Goal: Transaction & Acquisition: Purchase product/service

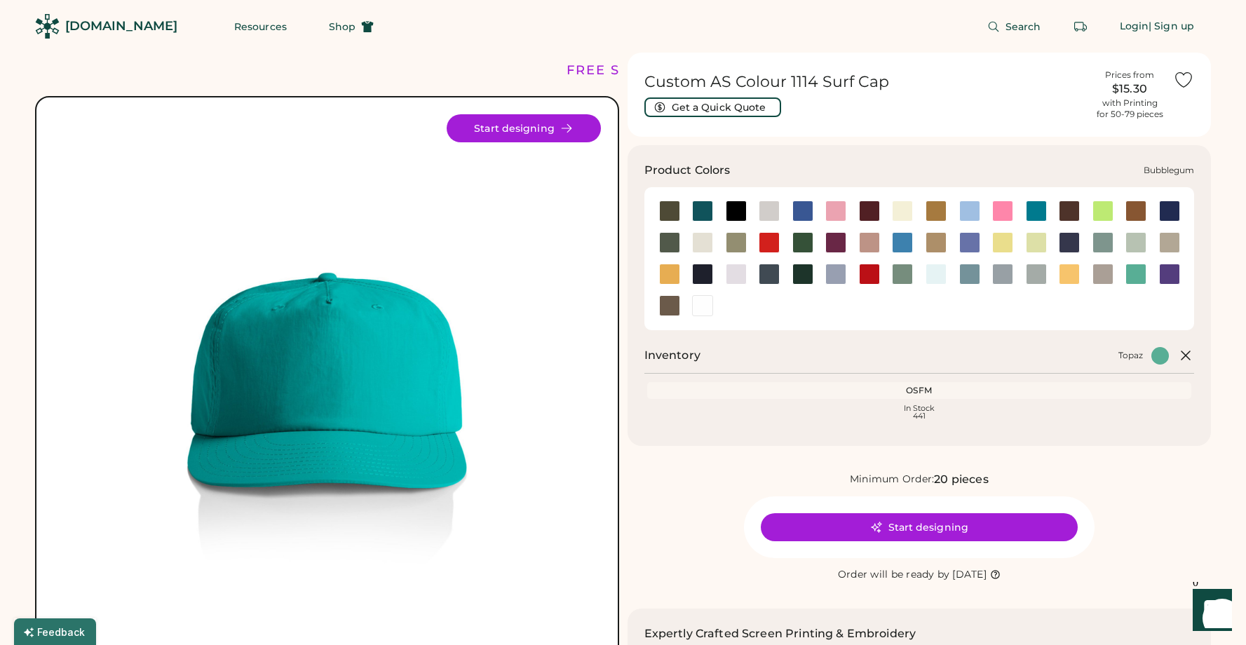
click at [837, 212] on div at bounding box center [835, 211] width 21 height 21
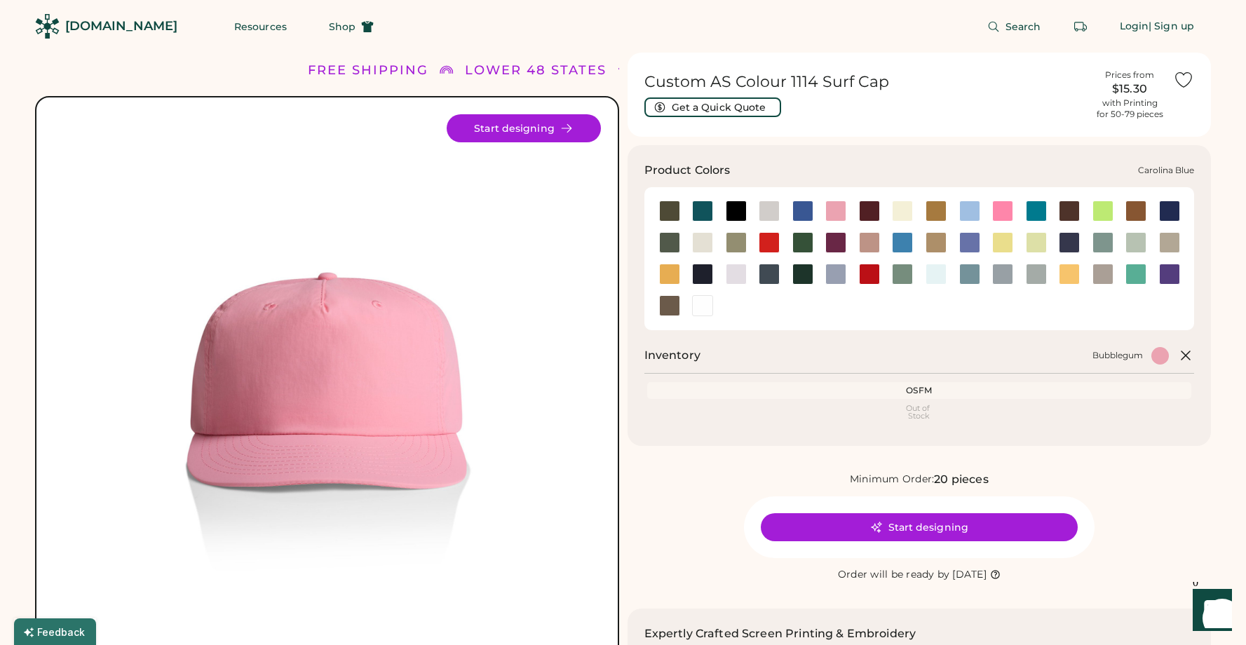
click at [975, 217] on div at bounding box center [969, 211] width 21 height 21
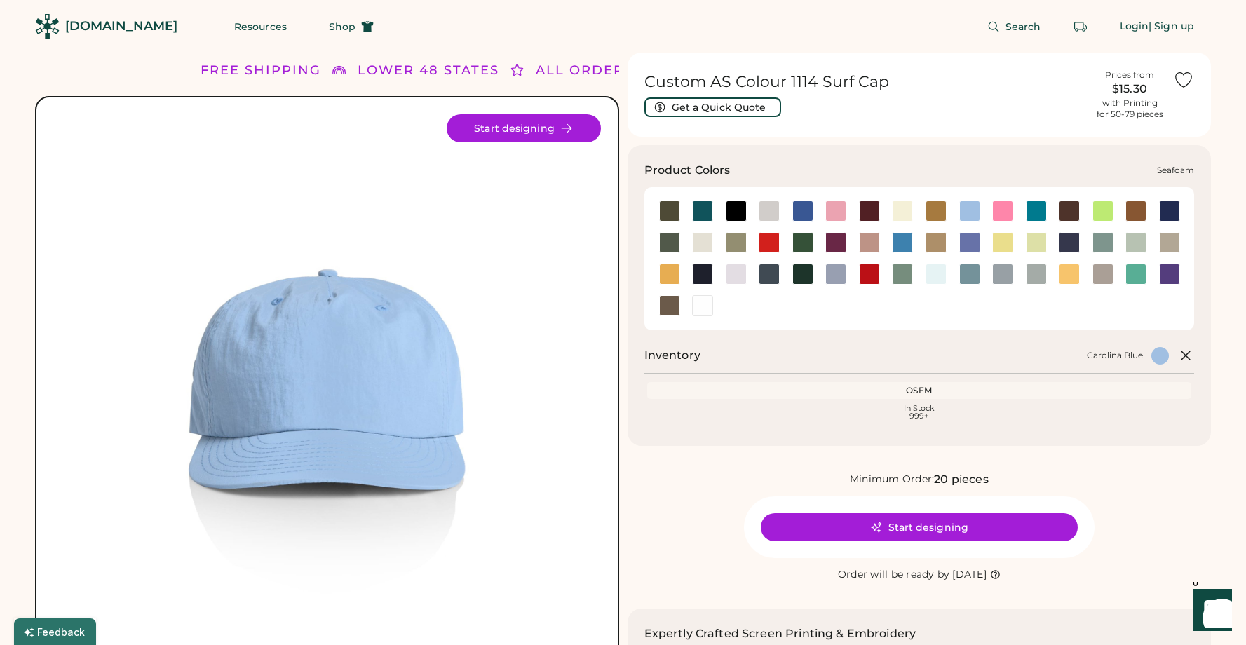
click at [940, 277] on div at bounding box center [936, 274] width 21 height 21
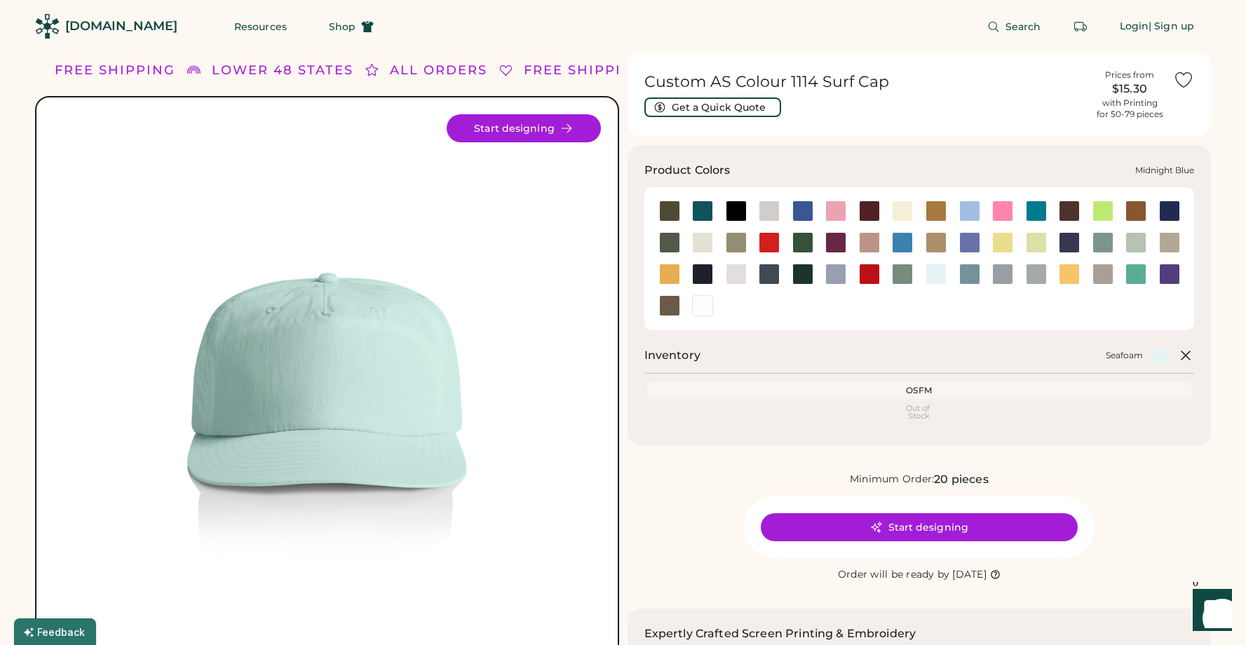
click at [1071, 241] on div at bounding box center [1069, 242] width 21 height 21
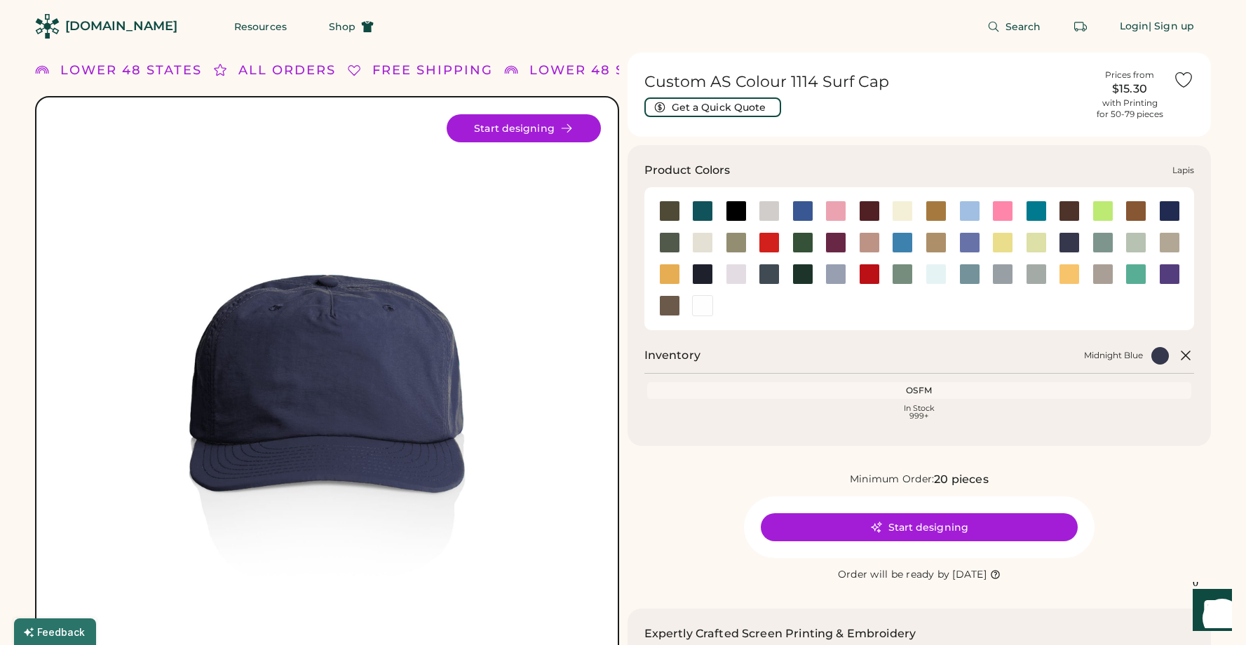
click at [971, 242] on div at bounding box center [969, 242] width 21 height 21
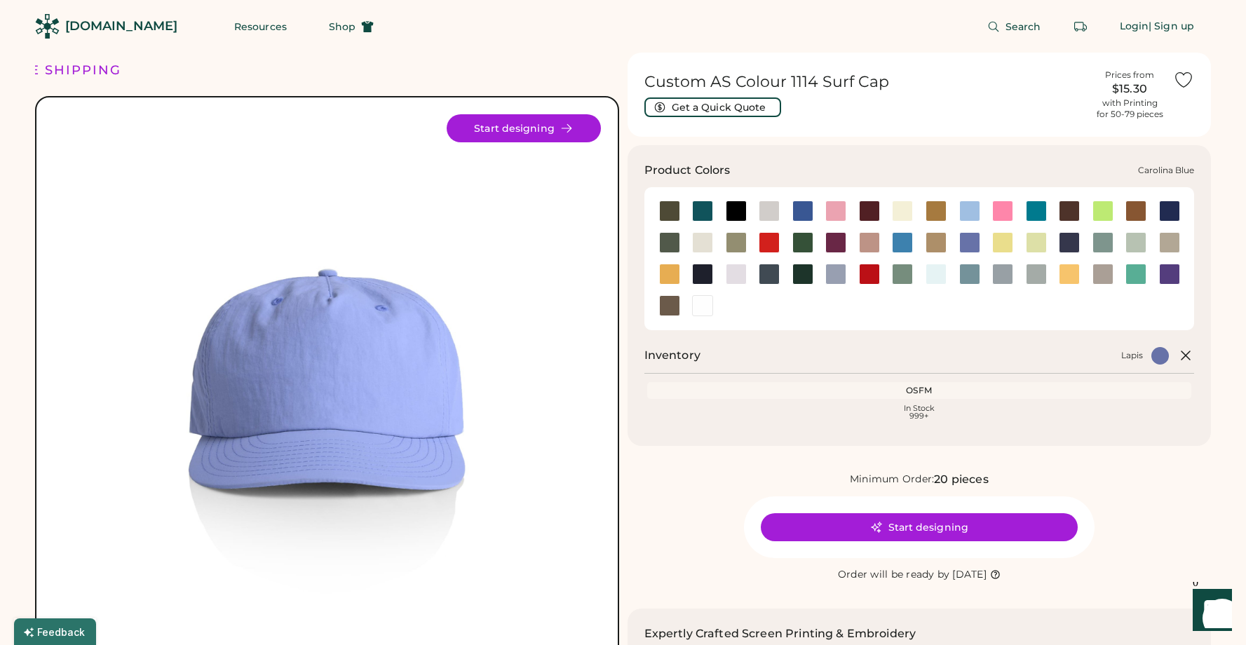
click at [969, 211] on div at bounding box center [969, 211] width 21 height 21
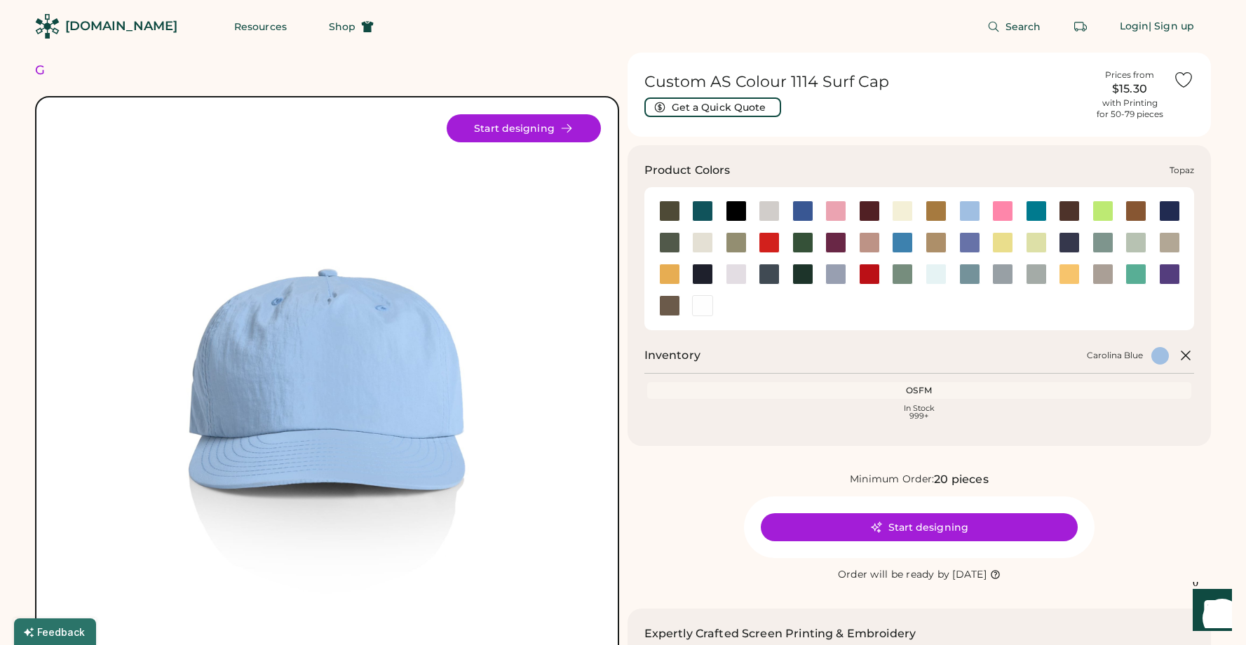
click at [1131, 274] on div at bounding box center [1135, 274] width 21 height 21
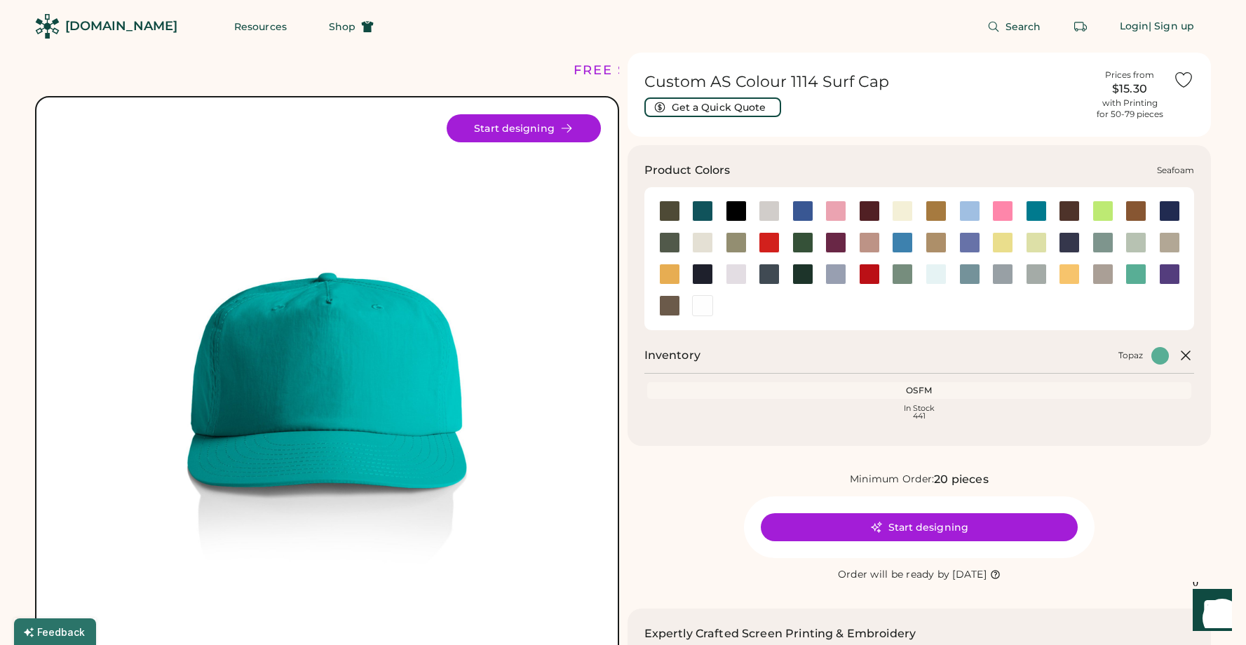
click at [936, 283] on div at bounding box center [936, 274] width 21 height 21
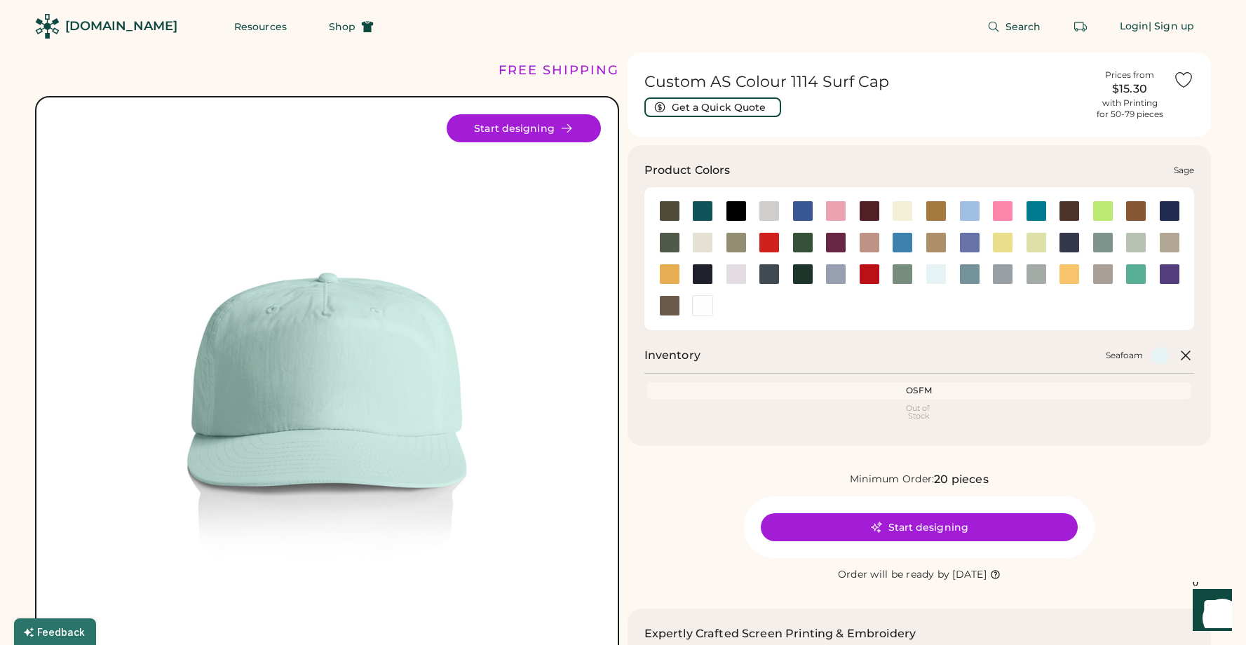
click at [912, 278] on div at bounding box center [902, 274] width 21 height 21
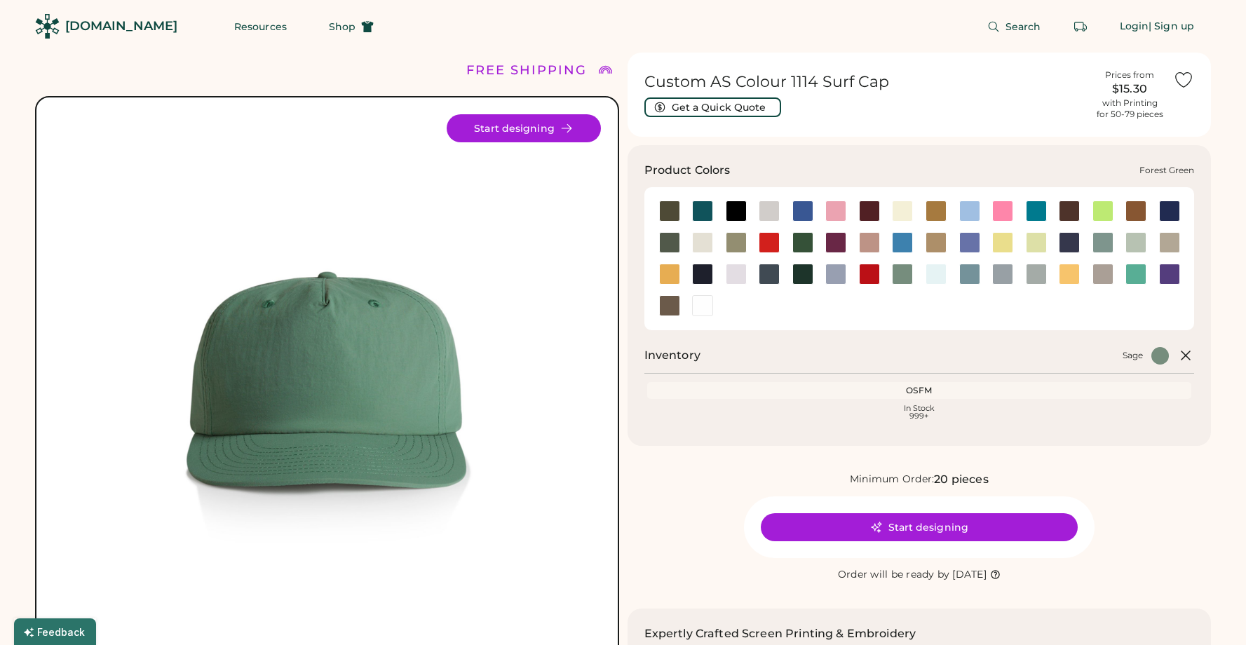
click at [806, 249] on div at bounding box center [802, 242] width 21 height 21
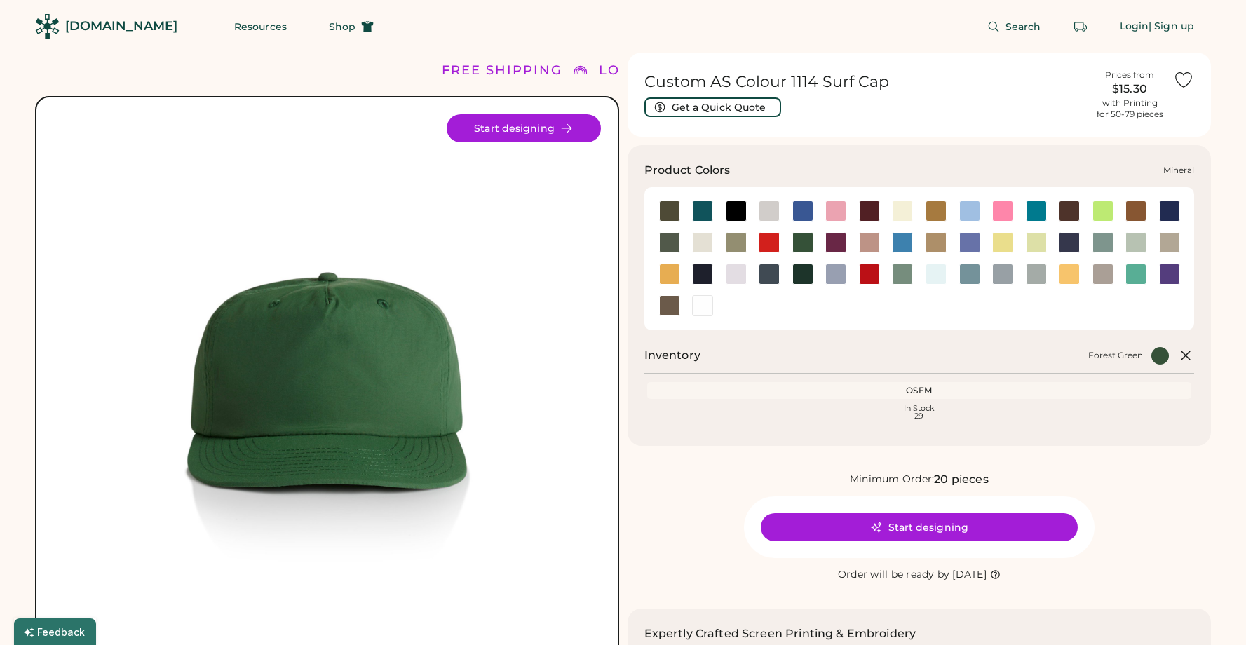
click at [1108, 243] on div at bounding box center [1103, 242] width 21 height 21
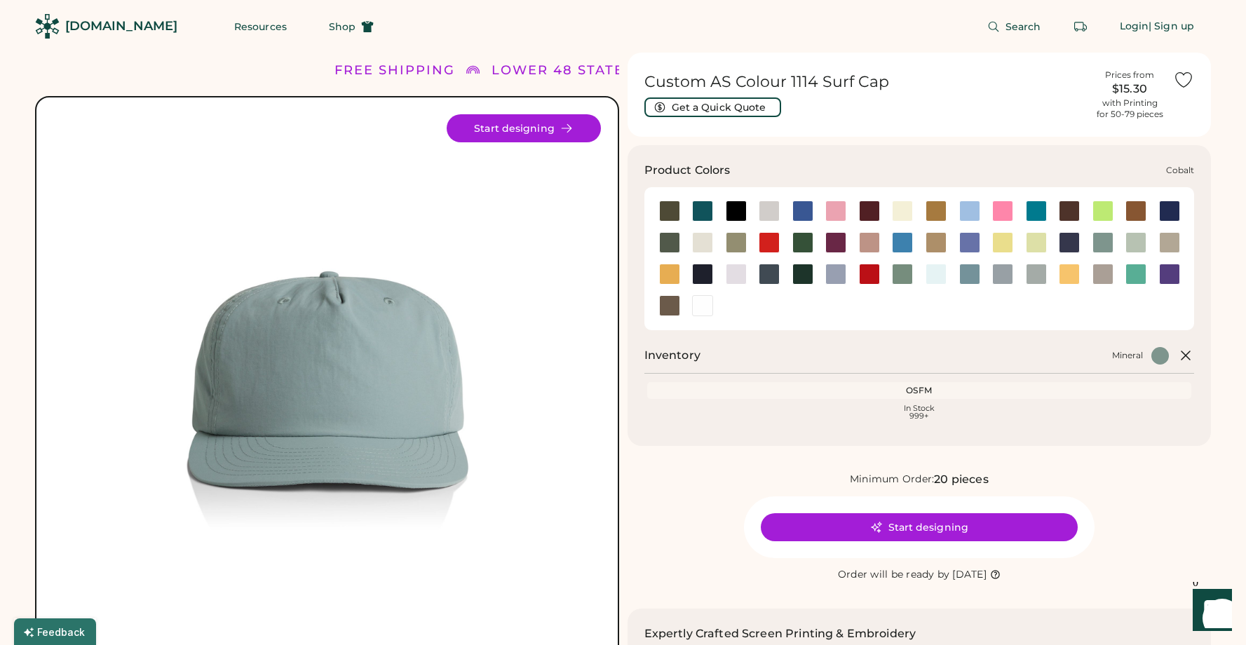
click at [1167, 212] on div at bounding box center [1169, 211] width 21 height 21
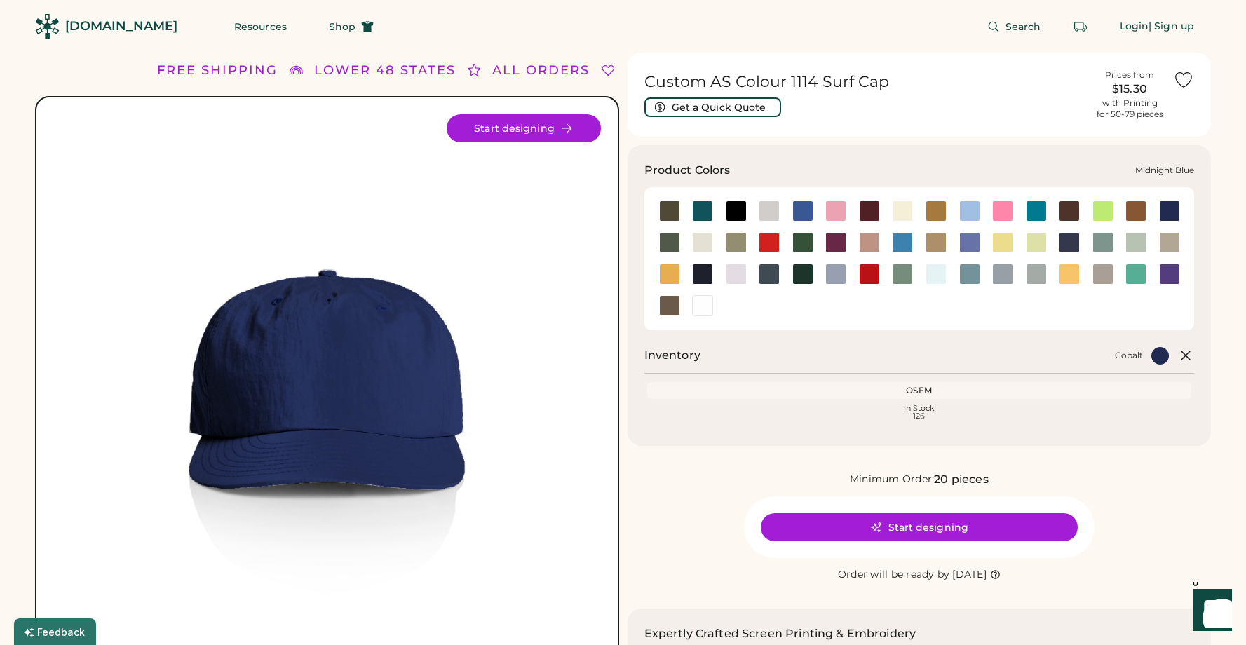
click at [1073, 245] on div at bounding box center [1069, 242] width 21 height 21
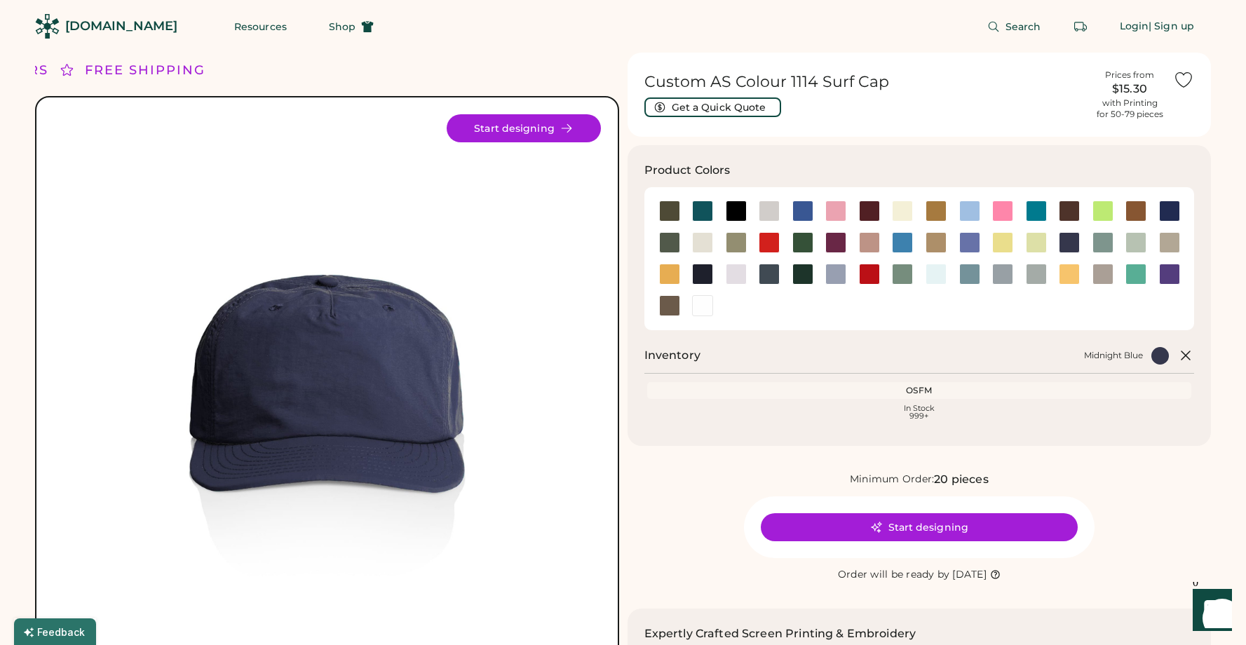
click at [770, 76] on h1 "Custom AS Colour 1114 Surf Cap" at bounding box center [865, 82] width 442 height 20
click at [797, 76] on h1 "Custom AS Colour 1114 Surf Cap" at bounding box center [865, 82] width 442 height 20
click at [783, 82] on h1 "Custom AS Colour 1114 Surf Cap" at bounding box center [865, 82] width 442 height 20
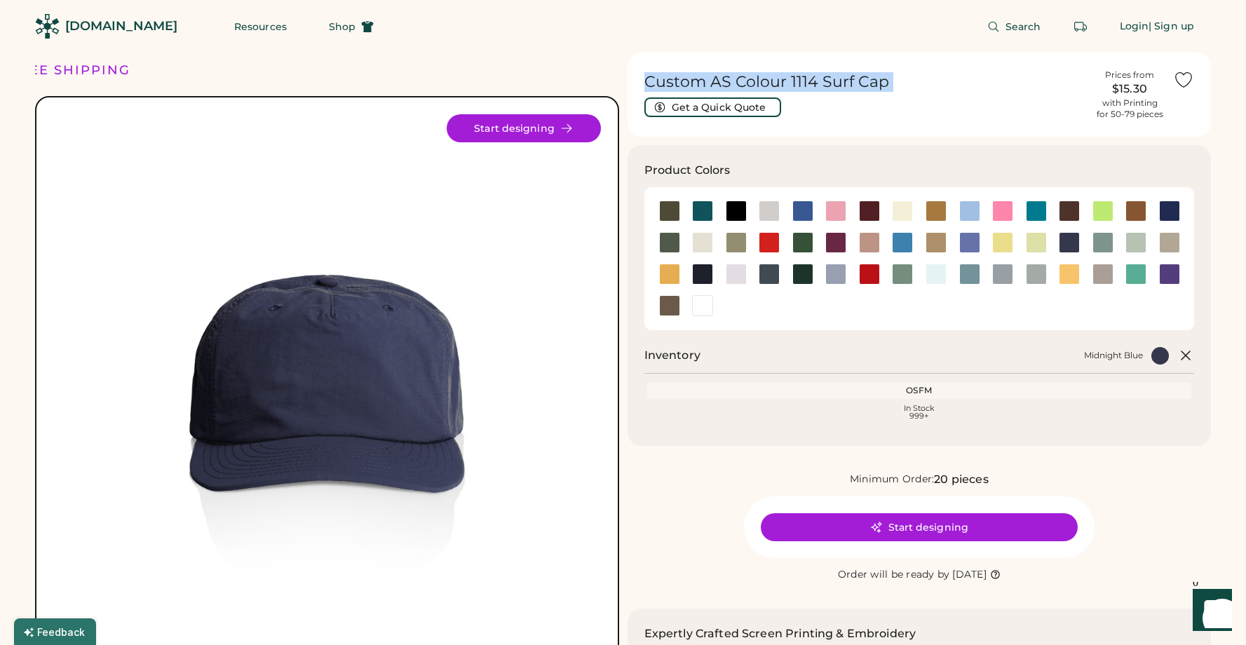
click at [783, 82] on h1 "Custom AS Colour 1114 Surf Cap" at bounding box center [865, 82] width 442 height 20
copy div "Custom AS Colour 1114 Surf Cap Get a Quick Quote"
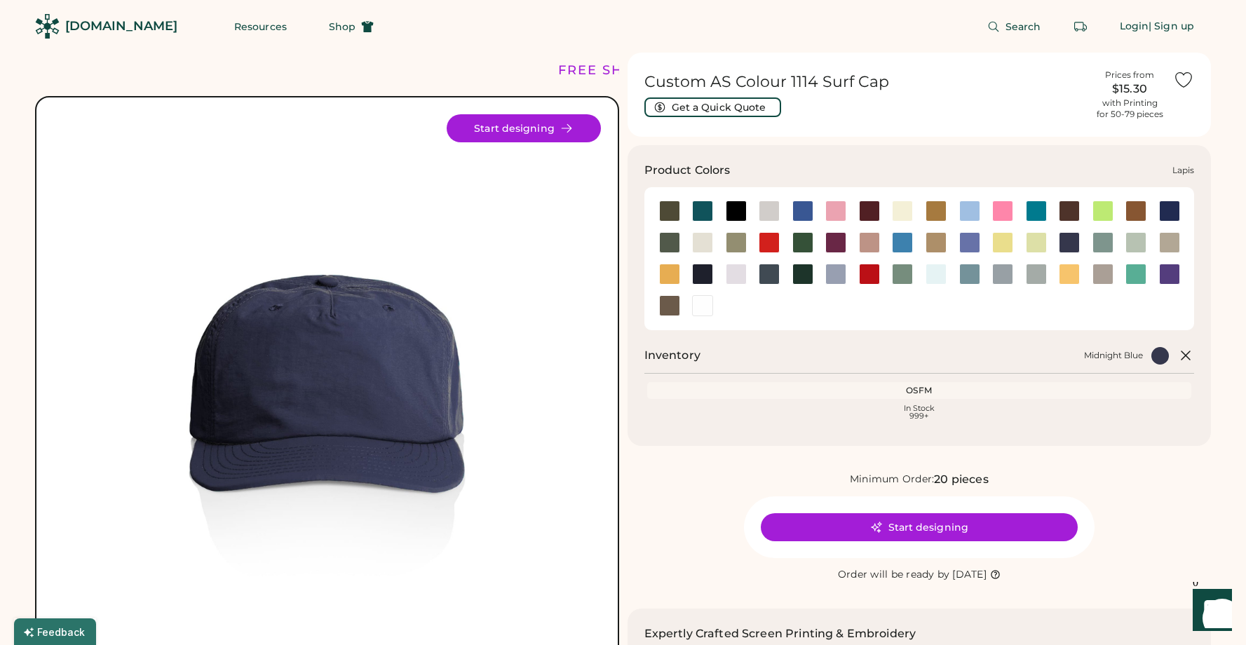
click at [976, 243] on div at bounding box center [969, 242] width 21 height 21
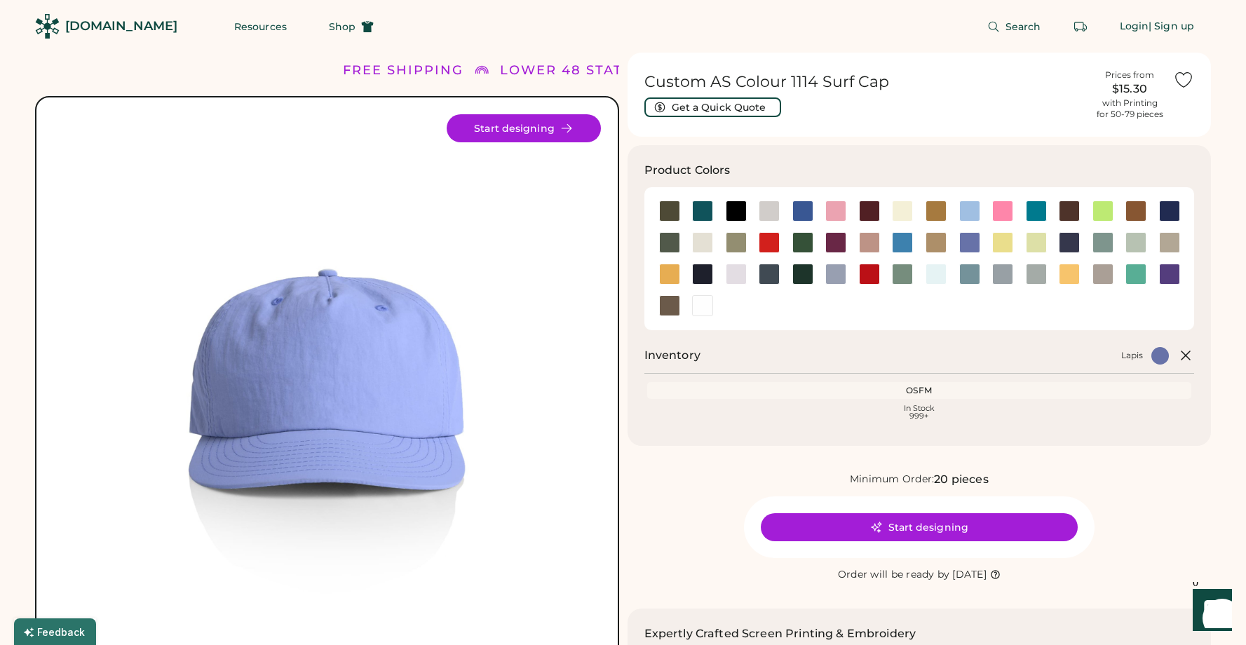
click at [1001, 575] on icon at bounding box center [995, 574] width 11 height 11
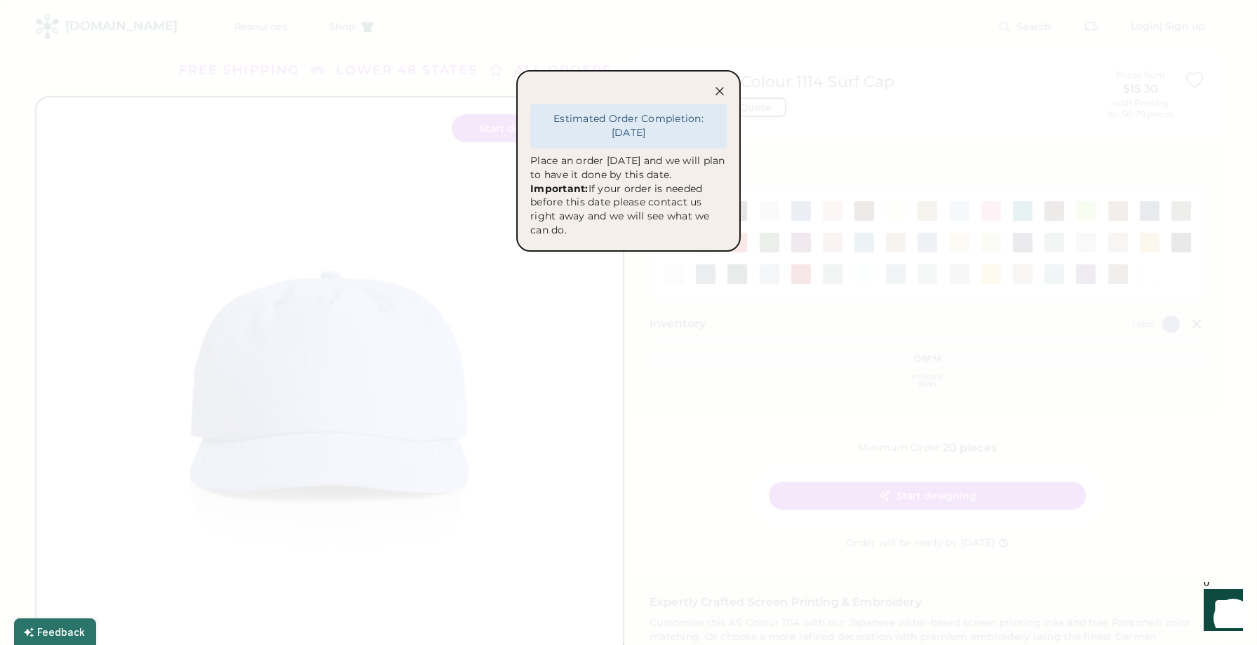
click at [719, 86] on icon at bounding box center [719, 91] width 14 height 14
